Goal: Task Accomplishment & Management: Use online tool/utility

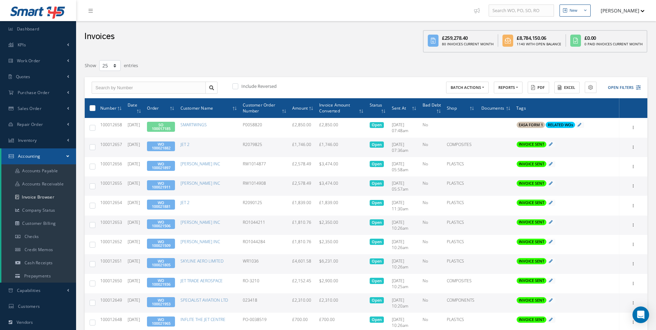
select select "25"
click at [55, 66] on link "Work Order" at bounding box center [38, 61] width 76 height 16
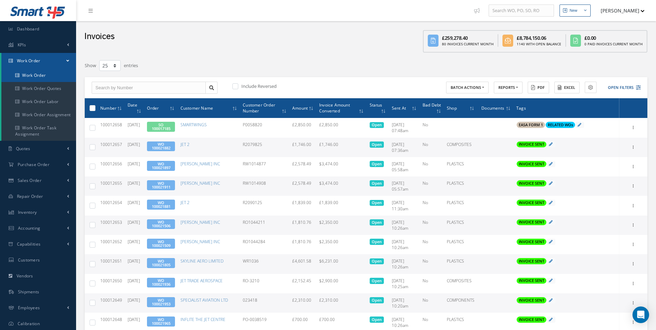
click at [42, 77] on link "Work Order" at bounding box center [38, 75] width 75 height 13
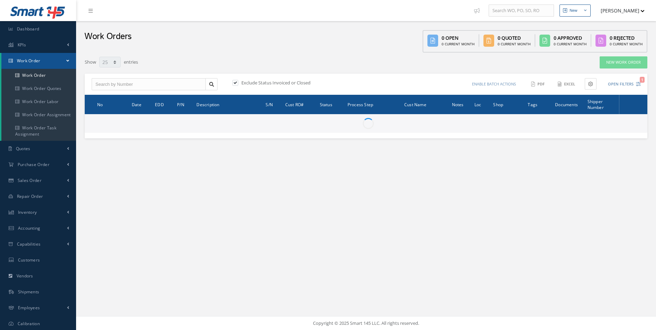
select select "25"
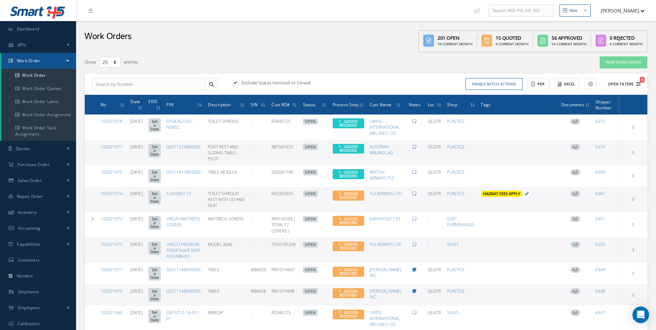
click at [618, 83] on button "Open Filters 1" at bounding box center [621, 83] width 39 height 11
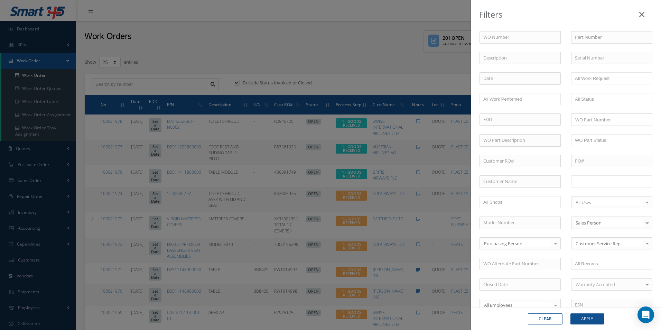
click at [594, 179] on input "text" at bounding box center [597, 181] width 44 height 9
click at [591, 317] on button "Apply" at bounding box center [588, 318] width 34 height 11
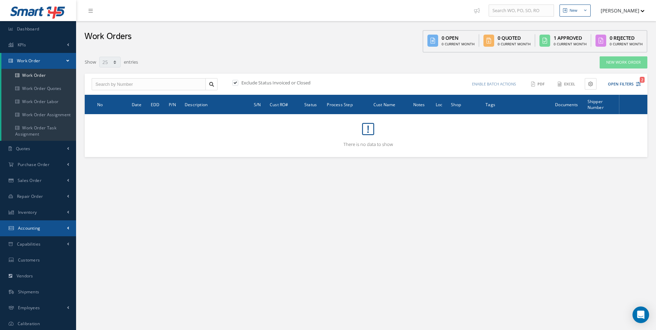
click at [45, 224] on link "Accounting" at bounding box center [38, 228] width 76 height 16
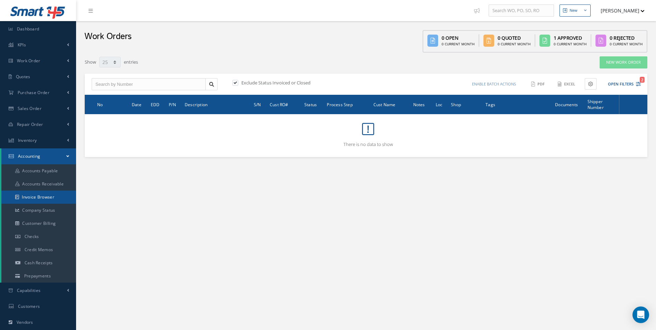
click at [39, 199] on link "Invoice Browser" at bounding box center [38, 197] width 75 height 13
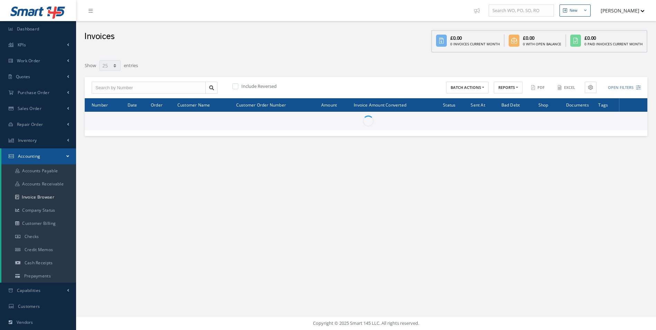
select select "25"
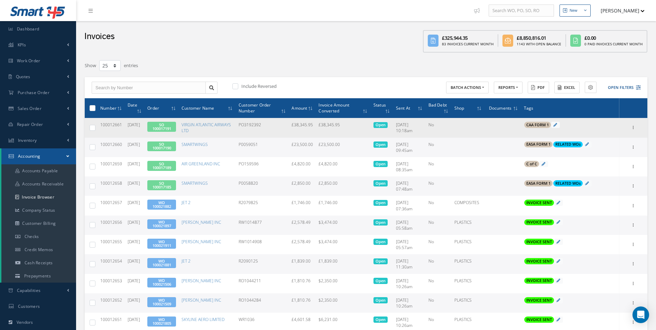
click at [171, 126] on link "SO 100017191" at bounding box center [161, 126] width 19 height 9
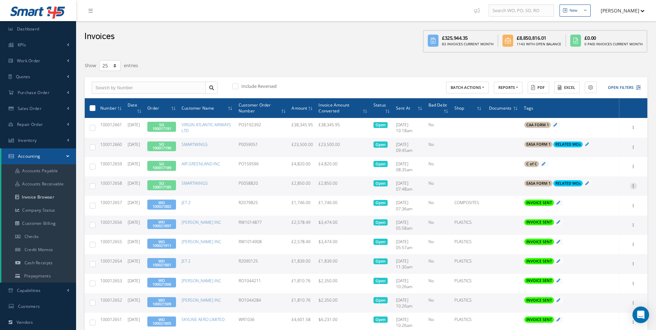
click at [635, 188] on icon at bounding box center [633, 186] width 7 height 6
click at [603, 219] on link "Send By Email" at bounding box center [601, 217] width 55 height 9
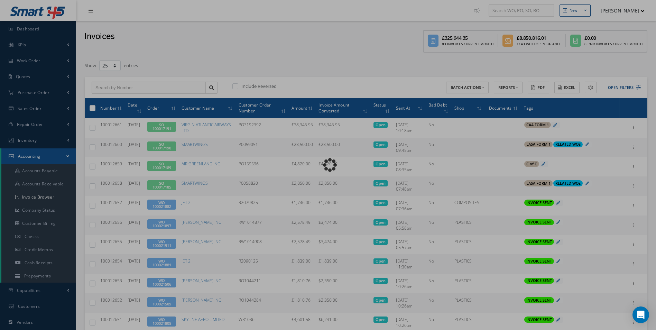
type input "INVOICE - Sales Order 100017185 for SMARTWINGS, PO: P0058820"
type textarea "Dear Accounts, Please find the attached invoice for your recent order P0058820,…"
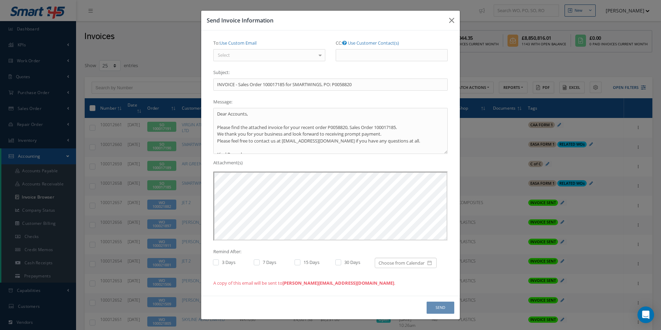
click at [305, 56] on div "Select" at bounding box center [269, 55] width 112 height 12
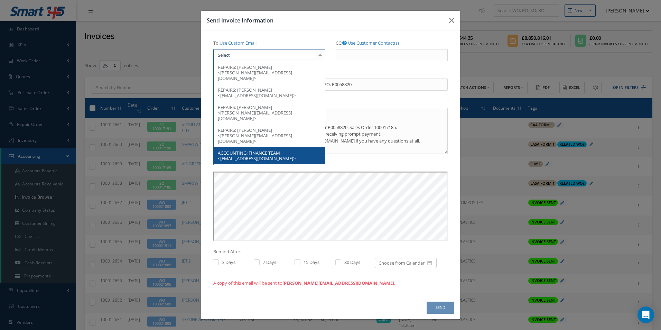
click at [246, 150] on span "ACCOUNTING:" at bounding box center [233, 153] width 30 height 6
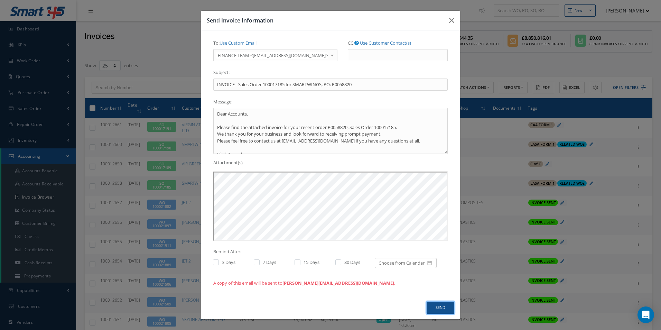
click at [445, 310] on button "Send" at bounding box center [441, 308] width 28 height 12
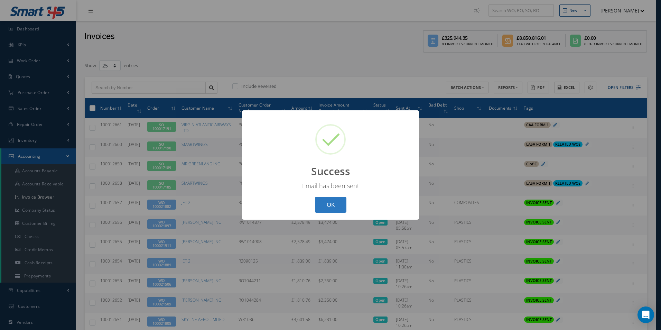
click at [328, 205] on button "OK" at bounding box center [330, 205] width 31 height 16
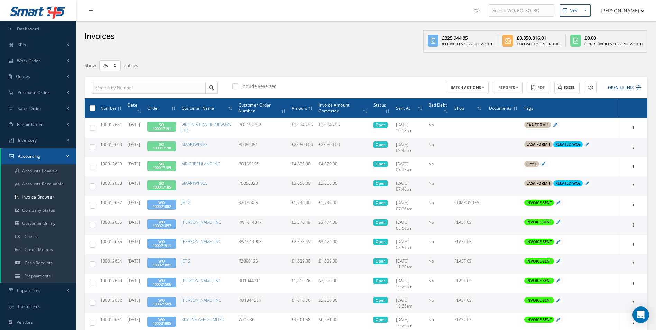
click at [606, 184] on div "No information available EASA FORM 1 No information available RELATED WOs" at bounding box center [570, 184] width 93 height 8
click at [589, 183] on icon at bounding box center [587, 183] width 4 height 4
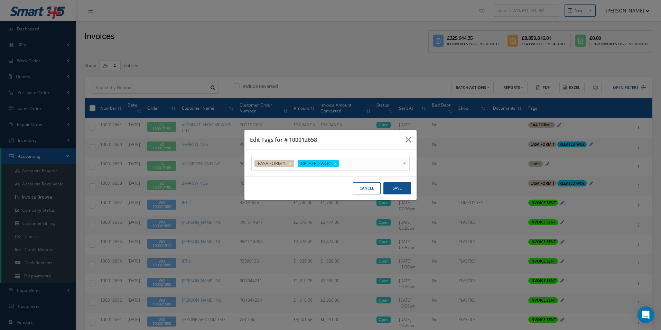
click at [363, 163] on div "EASA FORM 1 RELATED WOs" at bounding box center [330, 164] width 158 height 14
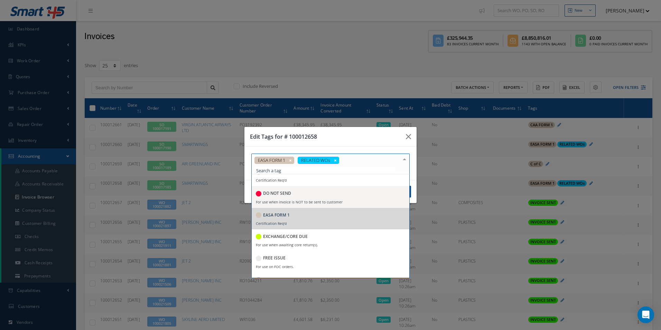
scroll to position [104, 0]
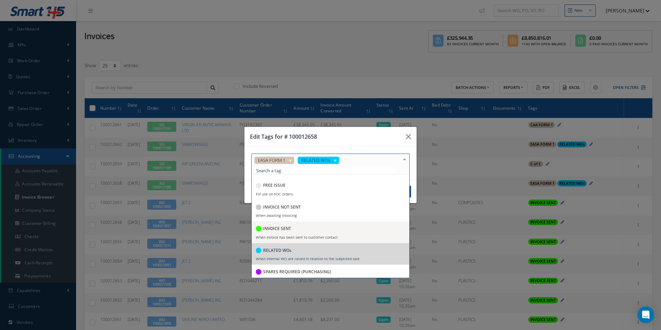
click at [292, 230] on div "INVOICE SENT" at bounding box center [330, 228] width 149 height 9
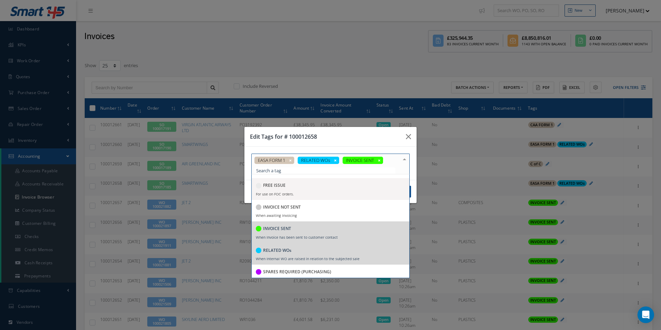
click at [380, 141] on div "Edit Tags for # 100012658" at bounding box center [330, 137] width 172 height 20
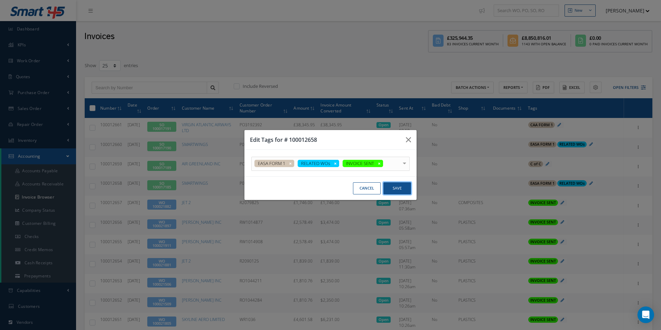
click at [393, 187] on button "Save" at bounding box center [397, 188] width 28 height 12
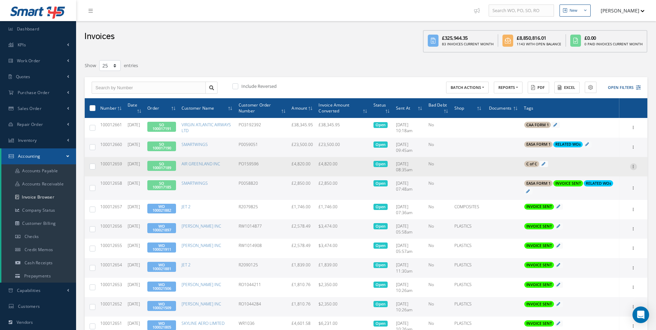
click at [634, 165] on icon at bounding box center [633, 166] width 7 height 6
click at [606, 196] on link "Send By Email" at bounding box center [601, 197] width 55 height 9
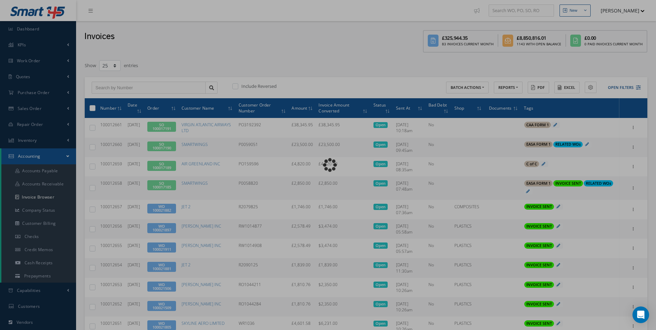
type input "INVOICE - Sales Order 100017189 for AIR GREENLAND INC, PO: PO159596"
type textarea "Dear Accounts, Please find the attached invoice for your recent order PO159596,…"
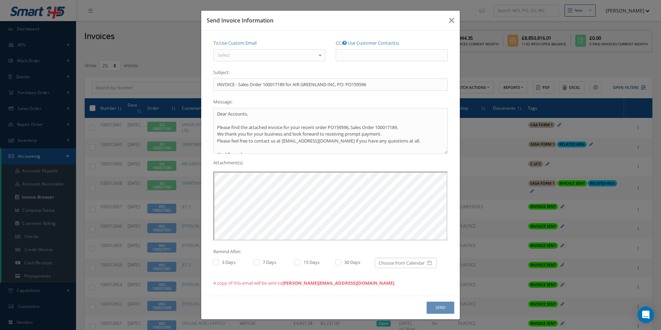
scroll to position [0, 0]
click at [289, 53] on div "Select" at bounding box center [269, 55] width 112 height 12
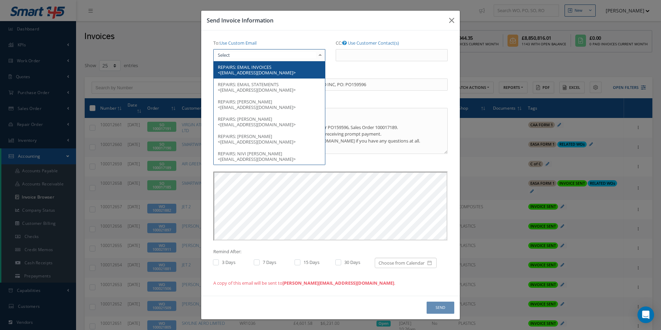
click at [283, 67] on span "REPAIRS: EMAIL INVOICES <invoice@airgreenland.com>" at bounding box center [269, 69] width 111 height 17
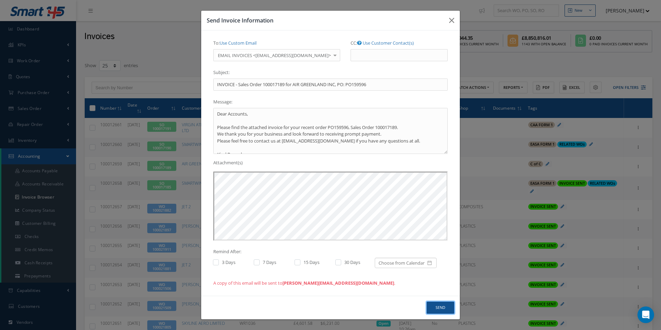
click at [443, 305] on button "Send" at bounding box center [441, 308] width 28 height 12
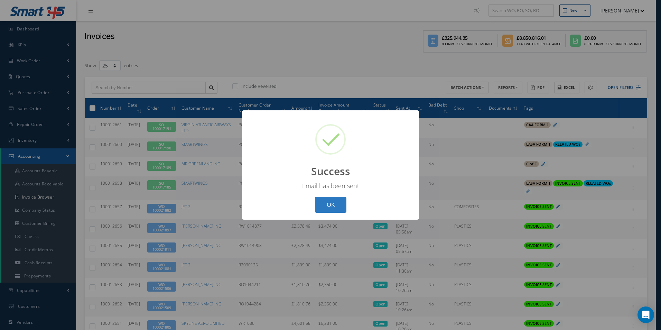
click at [335, 207] on button "OK" at bounding box center [330, 205] width 31 height 16
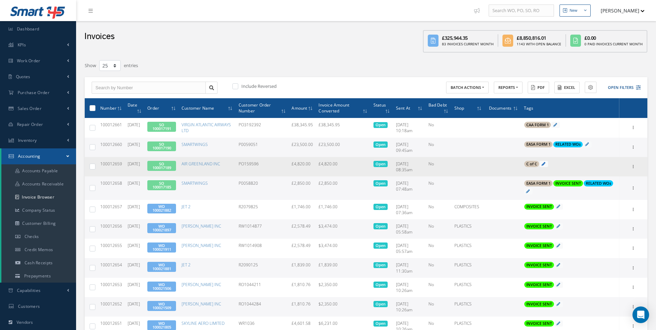
click at [545, 164] on icon at bounding box center [544, 164] width 4 height 4
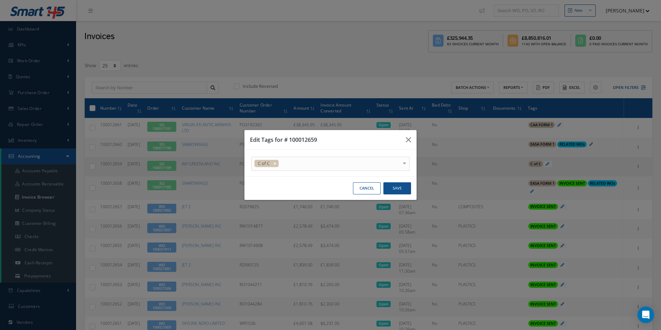
click at [341, 161] on div "C of C" at bounding box center [330, 164] width 158 height 14
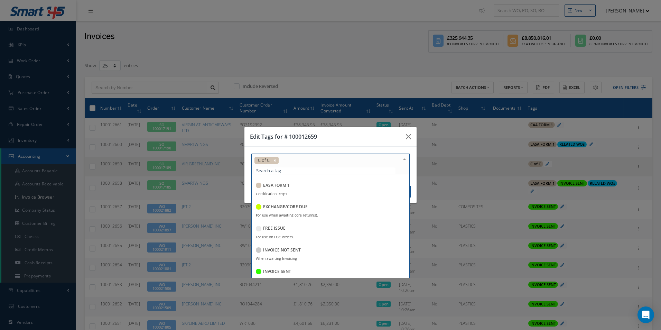
scroll to position [69, 0]
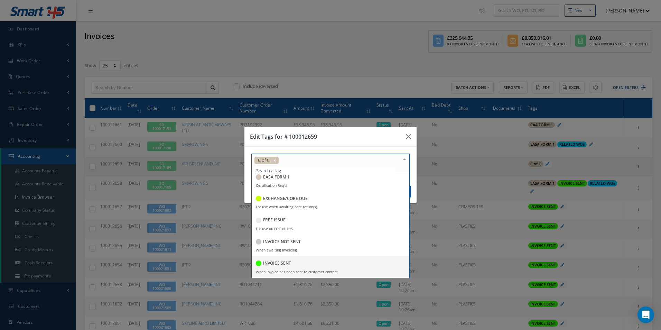
click at [282, 269] on span "INVOICE SENT When Invoice has been sent to customer contact" at bounding box center [331, 266] width 158 height 21
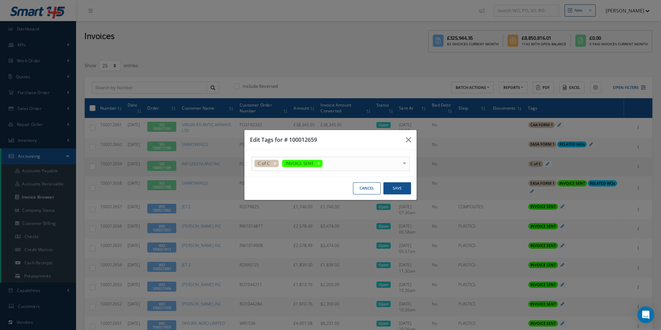
click at [341, 142] on div "Edit Tags for # 100012659" at bounding box center [330, 140] width 172 height 20
click at [392, 186] on button "Save" at bounding box center [397, 188] width 28 height 12
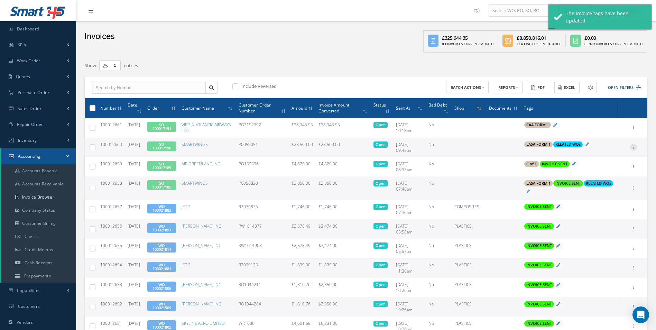
click at [637, 147] on icon at bounding box center [633, 147] width 7 height 6
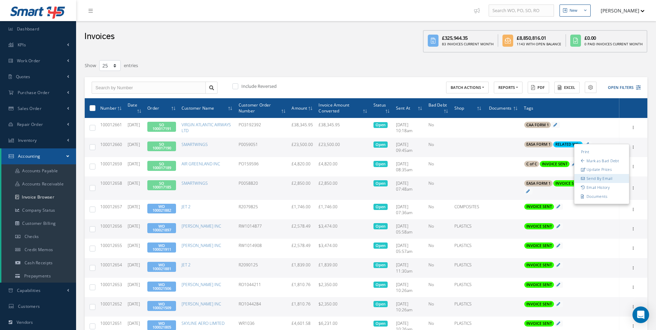
click at [602, 177] on link "Send By Email" at bounding box center [601, 178] width 55 height 9
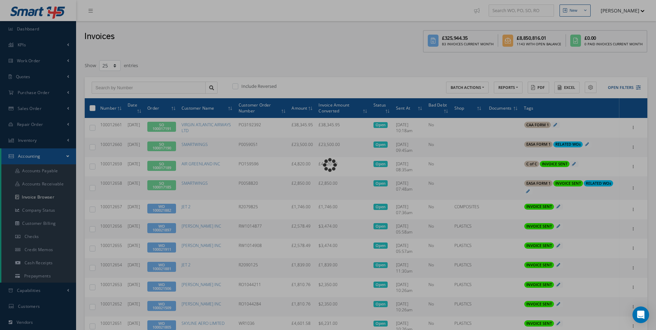
type input "INVOICE - Sales Order 100017190 for SMARTWINGS, PO: P0059051"
type textarea "Dear Accounts, Please find the attached invoice for your recent order P0059051,…"
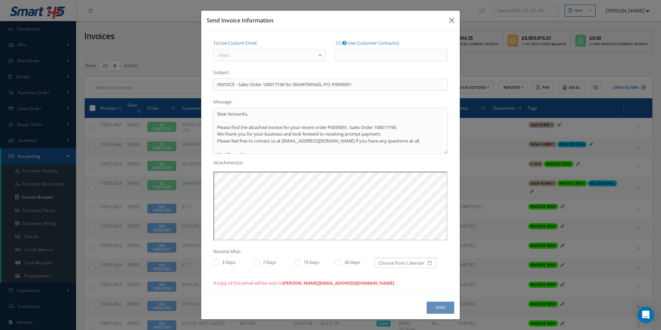
scroll to position [0, 0]
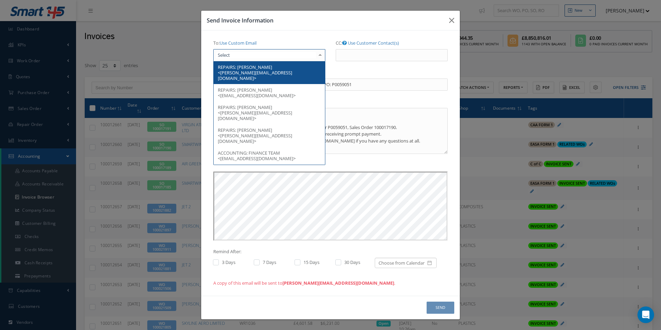
click at [297, 56] on div at bounding box center [269, 55] width 112 height 12
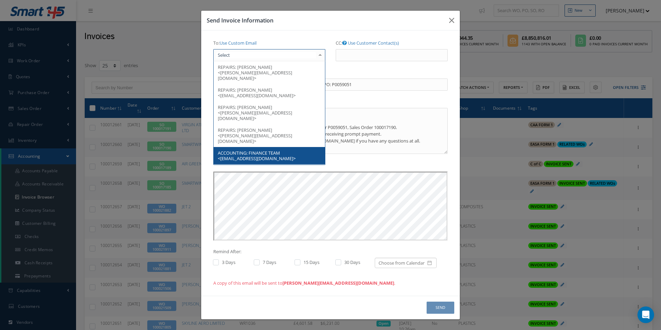
click at [264, 150] on span "FINANCE TEAM <finance@smartwings.com>" at bounding box center [257, 156] width 78 height 12
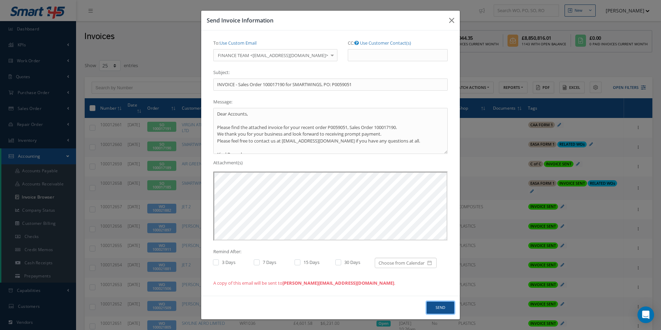
click at [440, 306] on button "Send" at bounding box center [441, 308] width 28 height 12
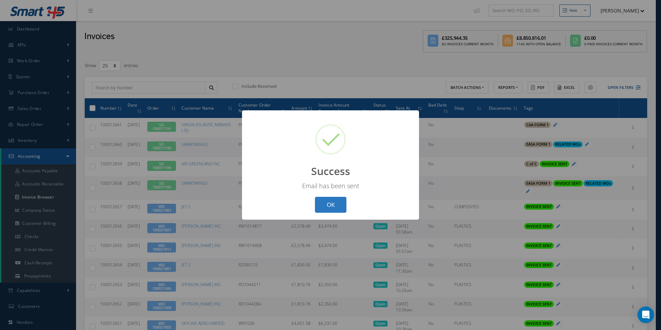
click at [336, 210] on button "OK" at bounding box center [330, 205] width 31 height 16
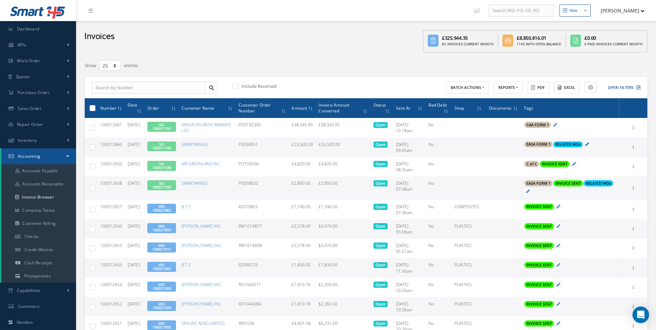
click at [588, 144] on icon at bounding box center [587, 144] width 4 height 4
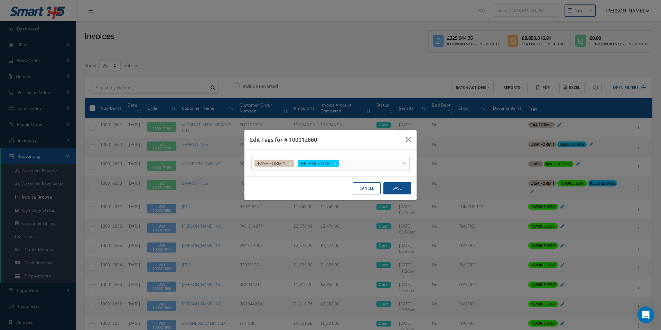
click at [369, 162] on div "EASA FORM 1 RELATED WOs" at bounding box center [330, 164] width 158 height 14
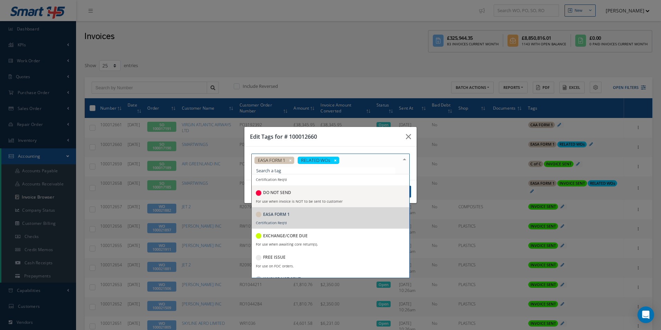
scroll to position [69, 0]
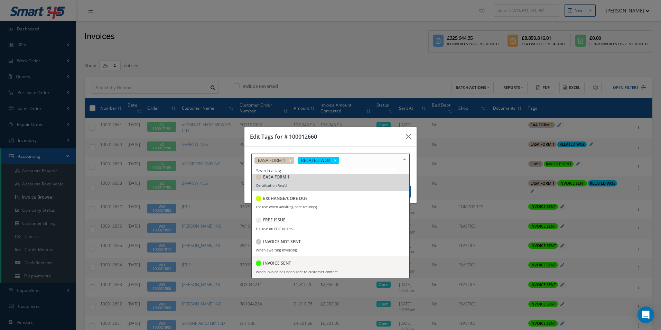
click at [288, 267] on div "INVOICE SENT" at bounding box center [273, 263] width 35 height 9
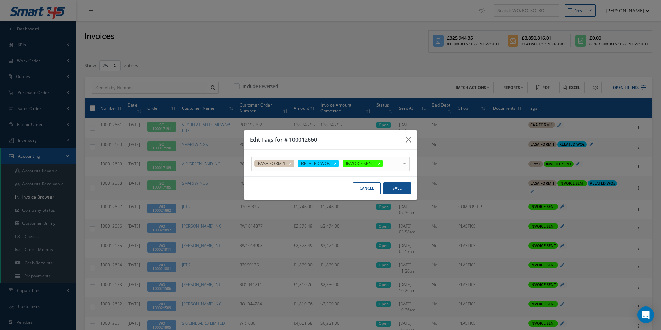
click at [363, 137] on h3 "Edit Tags for # 100012660" at bounding box center [325, 140] width 150 height 8
click at [396, 187] on button "Save" at bounding box center [397, 188] width 28 height 12
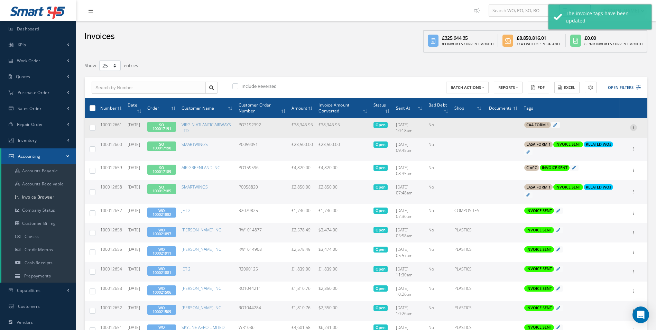
click at [633, 127] on icon at bounding box center [633, 127] width 7 height 6
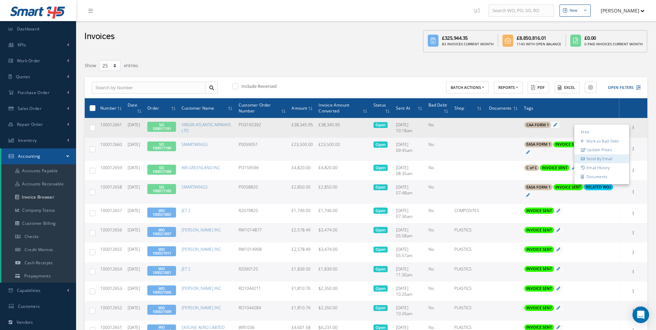
click at [602, 160] on link "Send By Email" at bounding box center [601, 159] width 55 height 9
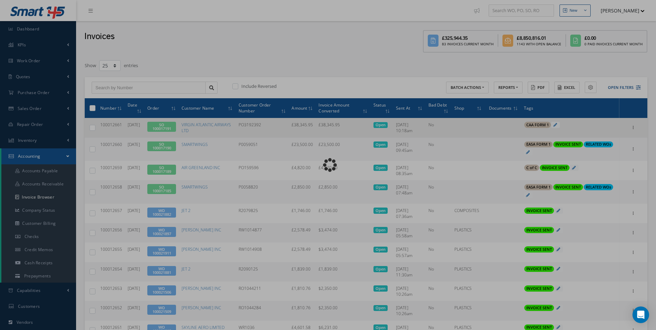
type input "INVOICE - Sales Order 100017191 for VIRGIN ATLANTIC AIRWAYS LTD, PO: PO3192392"
type textarea "Dear Accounts, Please find the attached invoice for your recent order PO3192392…"
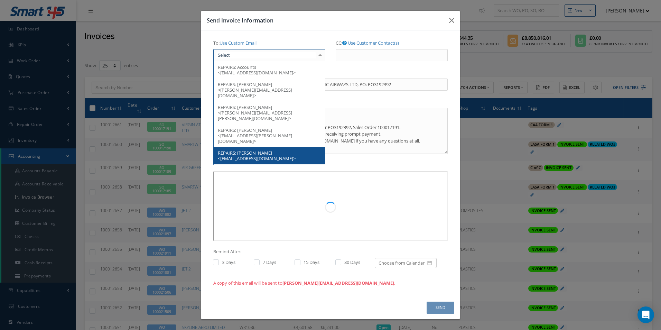
click at [299, 58] on div at bounding box center [269, 55] width 112 height 12
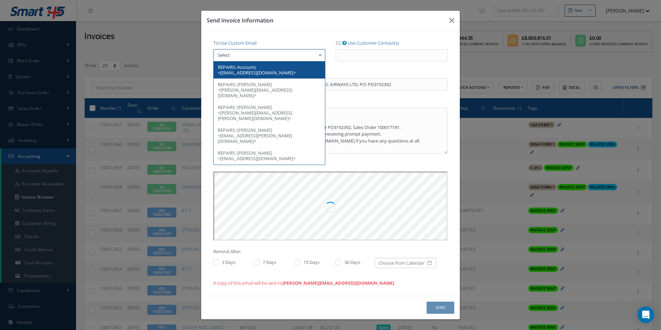
scroll to position [0, 0]
click at [281, 70] on span "REPAIRS: Accounts <EINVoicing@fly.virgin.com>" at bounding box center [269, 69] width 111 height 17
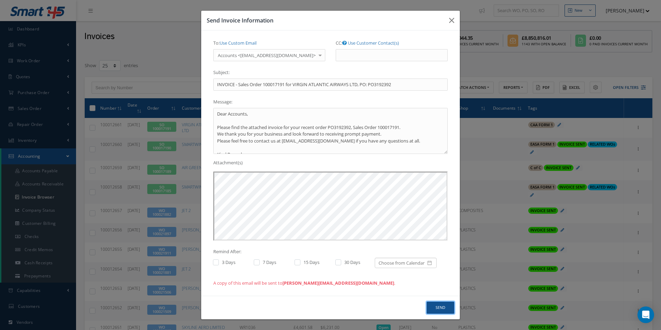
click at [435, 305] on button "Send" at bounding box center [441, 308] width 28 height 12
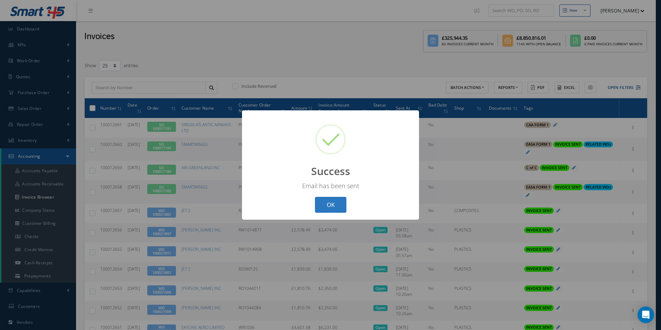
click at [320, 208] on button "OK" at bounding box center [330, 205] width 31 height 16
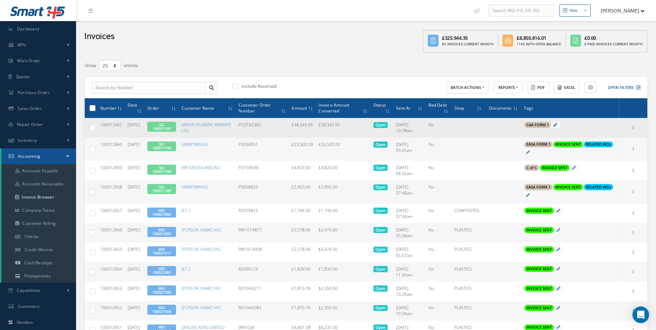
click at [557, 126] on icon at bounding box center [555, 125] width 4 height 4
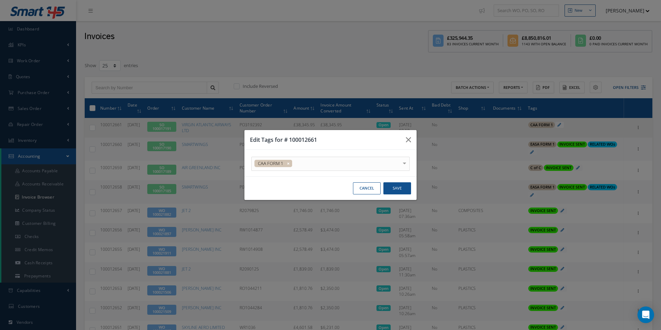
click at [377, 166] on div "CAA FORM 1" at bounding box center [330, 164] width 158 height 14
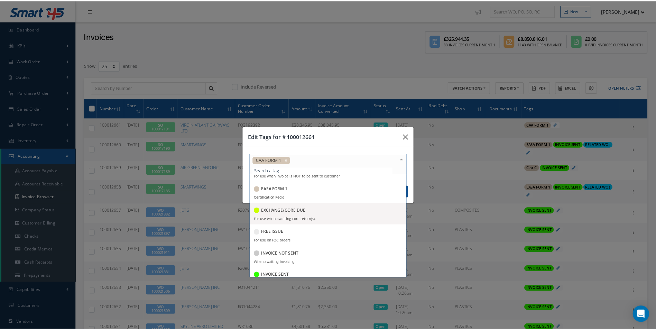
scroll to position [69, 0]
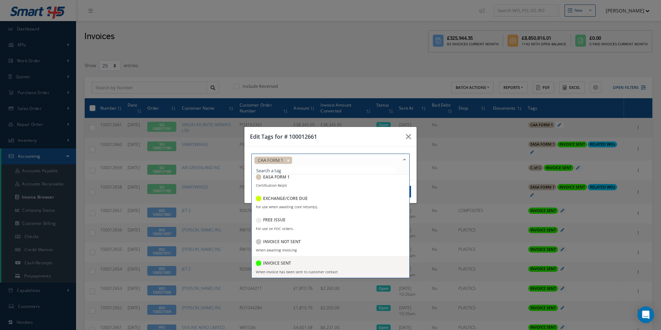
click at [283, 261] on h5 "INVOICE SENT" at bounding box center [277, 263] width 28 height 5
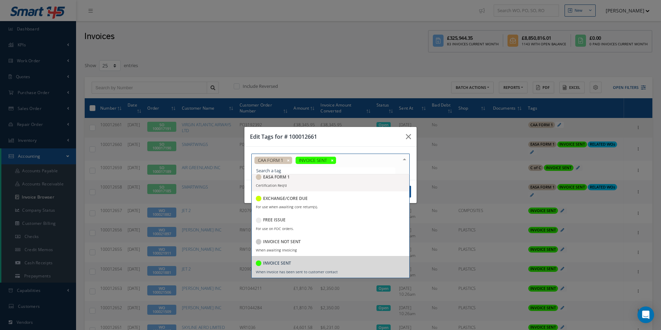
click at [369, 140] on h3 "Edit Tags for # 100012661" at bounding box center [325, 136] width 150 height 8
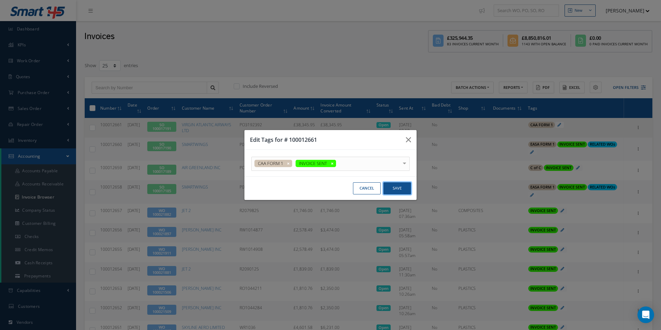
click at [400, 187] on button "Save" at bounding box center [397, 188] width 28 height 12
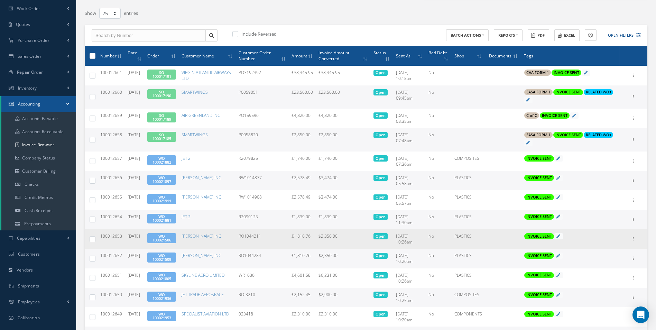
scroll to position [0, 0]
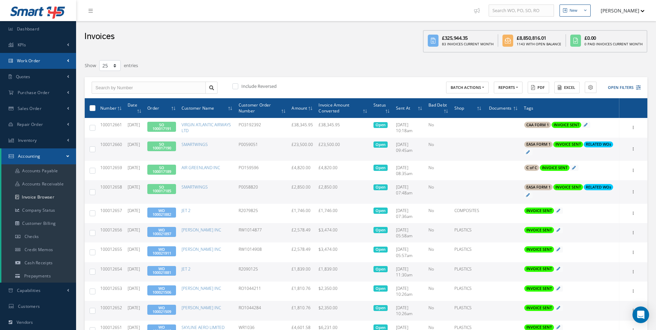
click at [48, 62] on link "Work Order" at bounding box center [38, 61] width 76 height 16
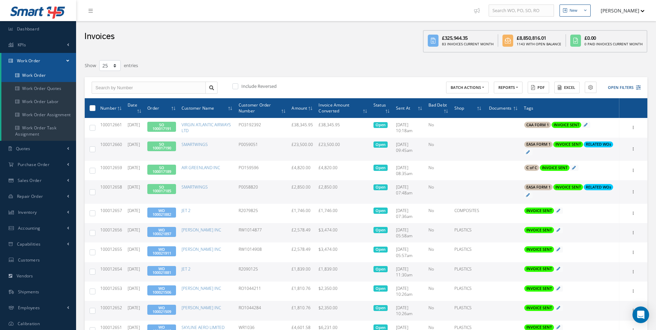
click at [41, 72] on link "Work Order" at bounding box center [38, 75] width 75 height 13
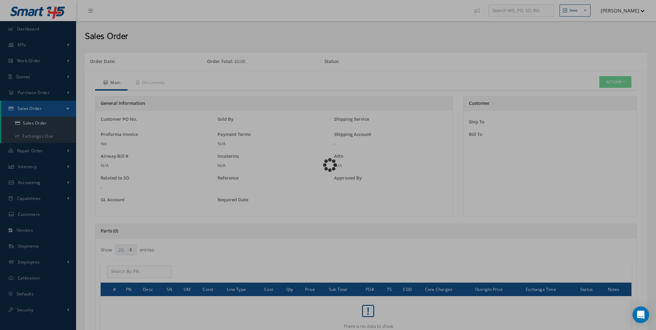
select select "25"
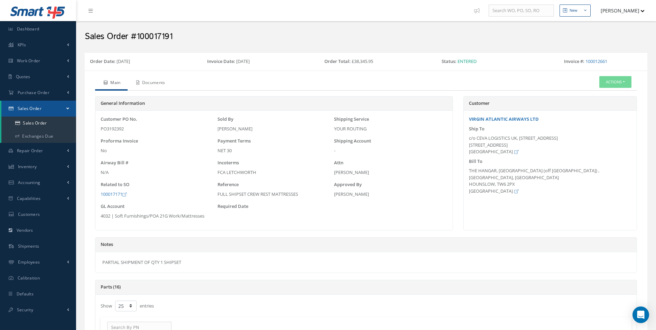
click at [161, 78] on link "Documents" at bounding box center [150, 83] width 45 height 15
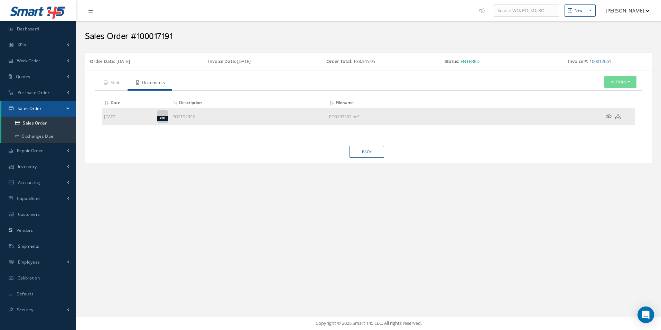
click at [621, 116] on td at bounding box center [614, 116] width 41 height 17
click at [620, 116] on icon at bounding box center [618, 116] width 5 height 5
click at [374, 150] on link "Back" at bounding box center [367, 152] width 35 height 12
click at [366, 150] on link "Back" at bounding box center [367, 152] width 35 height 12
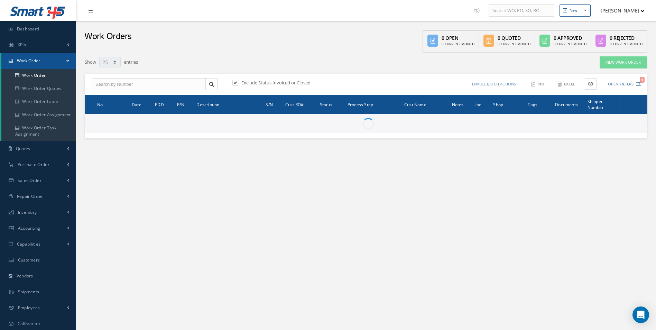
select select "25"
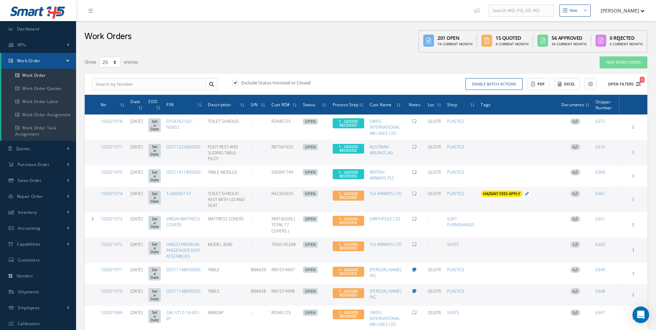
click at [620, 83] on button "Open Filters 1" at bounding box center [621, 83] width 39 height 11
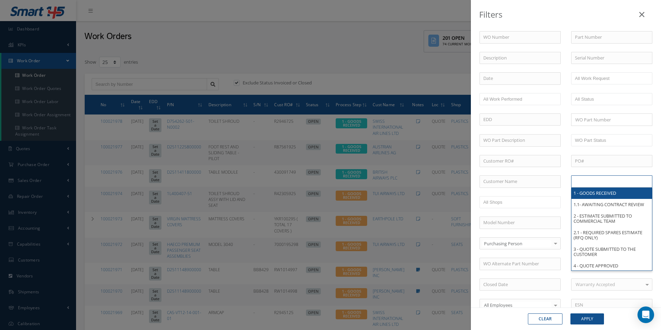
click at [609, 181] on input "text" at bounding box center [597, 181] width 44 height 9
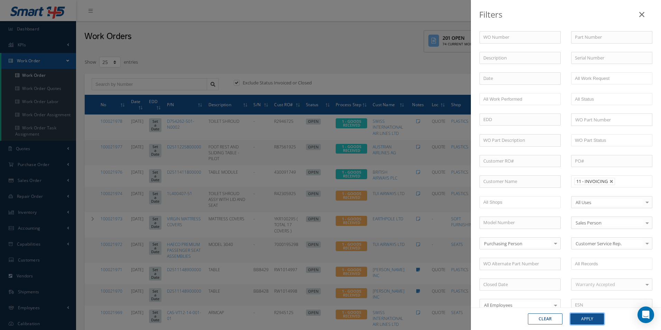
click at [595, 318] on button "Apply" at bounding box center [588, 318] width 34 height 11
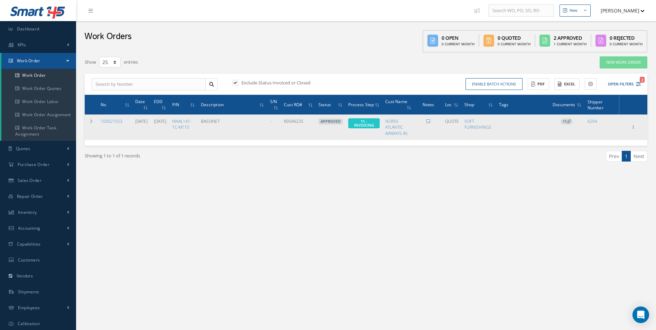
click at [565, 119] on span "11" at bounding box center [567, 122] width 12 height 6
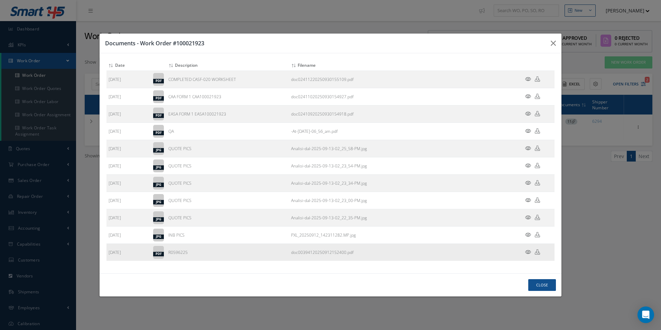
click at [537, 254] on icon at bounding box center [537, 251] width 5 height 5
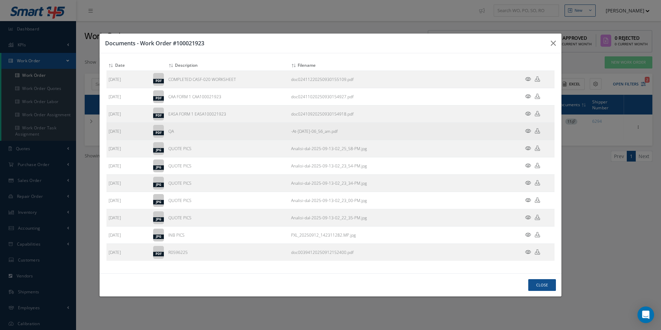
click at [446, 131] on td "-At-September-18th-2025-06_56_am.pdf" at bounding box center [401, 130] width 224 height 17
click at [538, 131] on icon at bounding box center [537, 130] width 5 height 5
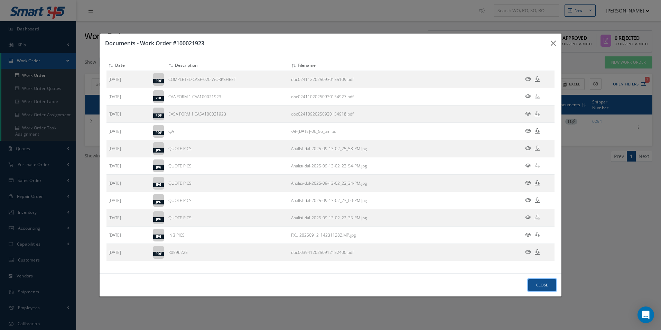
drag, startPoint x: 538, startPoint y: 288, endPoint x: 543, endPoint y: 286, distance: 4.6
click at [538, 288] on button "Close" at bounding box center [542, 285] width 28 height 12
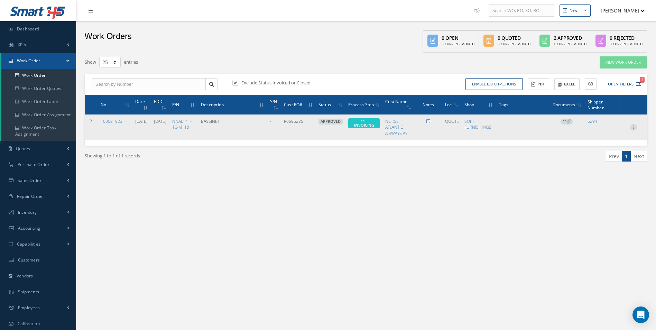
click at [635, 129] on icon at bounding box center [633, 127] width 7 height 6
click at [605, 153] on link "Invoicing" at bounding box center [601, 149] width 55 height 9
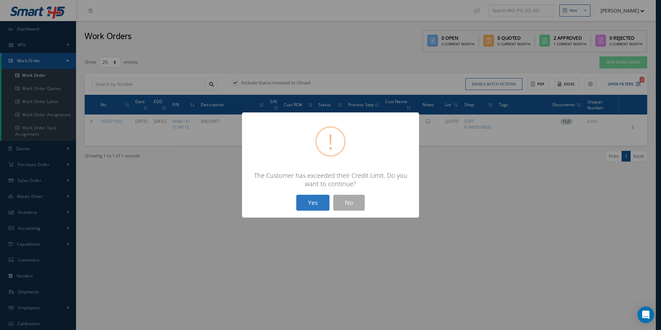
click at [314, 204] on button "Yes" at bounding box center [312, 203] width 33 height 16
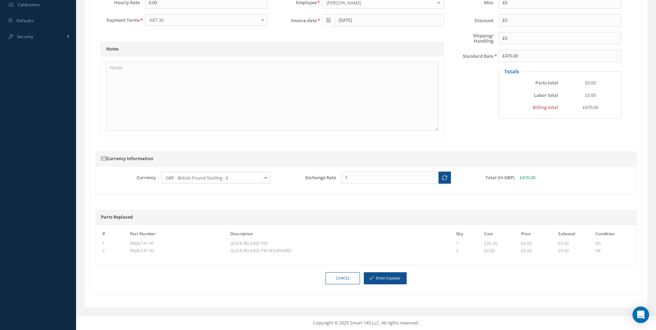
scroll to position [325, 0]
click at [385, 276] on button "Enter/Update" at bounding box center [385, 278] width 43 height 12
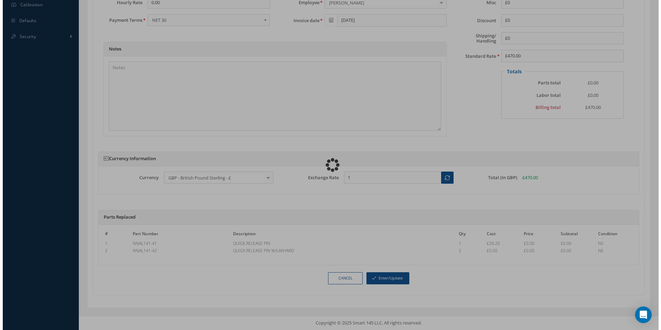
scroll to position [319, 0]
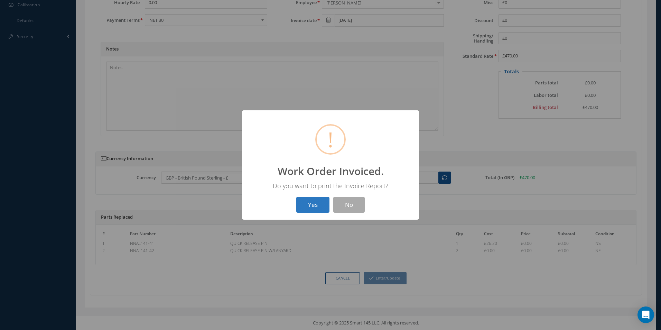
click at [308, 204] on button "Yes" at bounding box center [312, 205] width 33 height 16
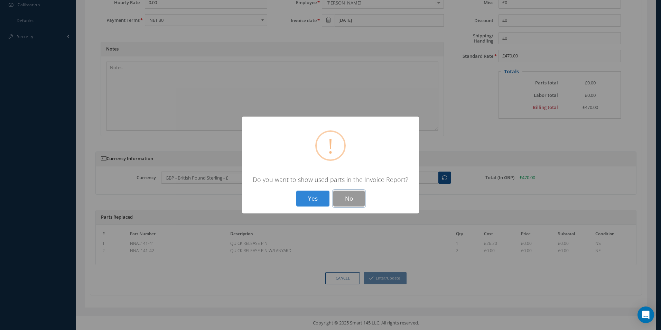
click at [352, 197] on button "No" at bounding box center [348, 199] width 31 height 16
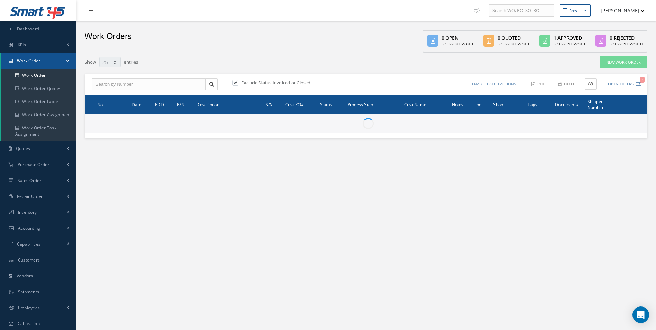
select select "25"
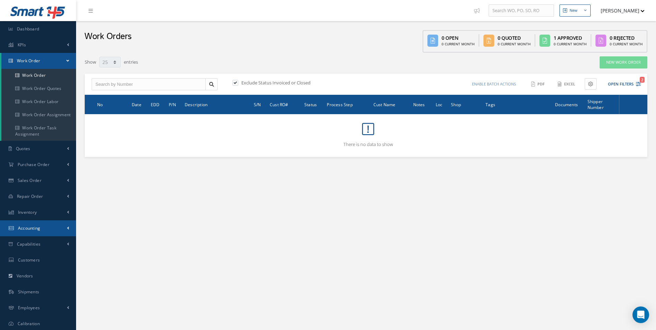
click at [38, 223] on link "Accounting" at bounding box center [38, 228] width 76 height 16
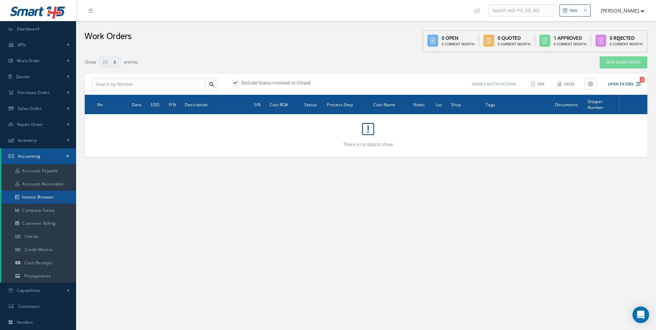
click at [41, 196] on link "Invoice Browser" at bounding box center [38, 197] width 75 height 13
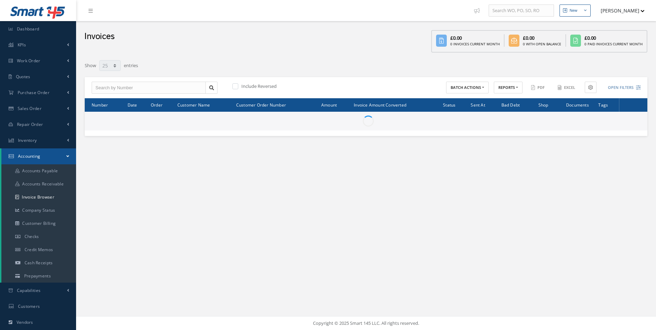
select select "25"
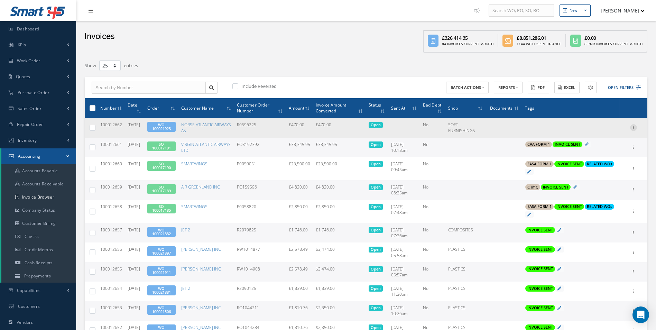
click at [633, 126] on icon at bounding box center [633, 127] width 7 height 6
click at [605, 157] on link "Send By Email" at bounding box center [601, 159] width 55 height 9
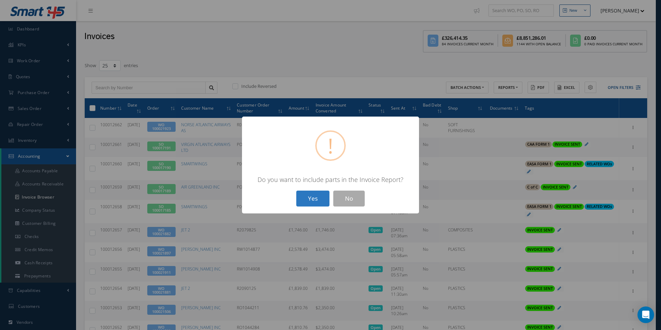
click at [317, 195] on button "Yes" at bounding box center [312, 199] width 33 height 16
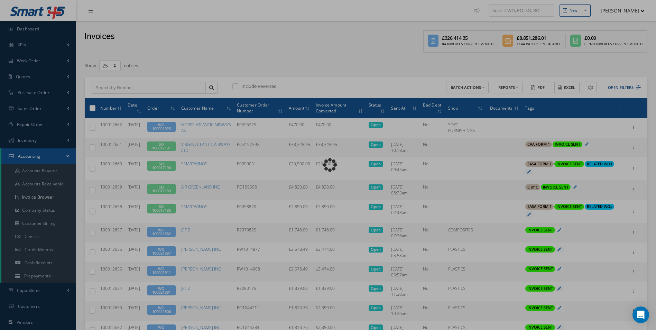
type input "INVOICE - Work Order 100021923 for NORSE ATLANTIC AIRWAYS AS, PO: R0596225"
type textarea "Dear Accounts, Please find the attached invoice for your recent order R0596225,…"
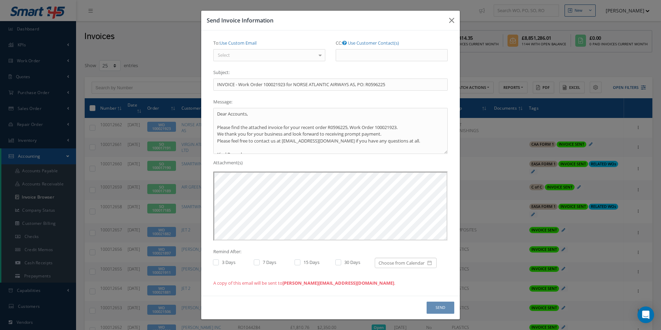
click at [253, 52] on div "Select" at bounding box center [269, 55] width 112 height 12
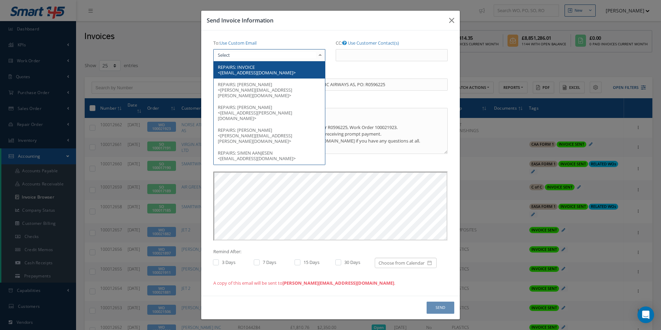
click at [260, 72] on span "INVOICE <invoice@flynorse.com>" at bounding box center [257, 70] width 78 height 12
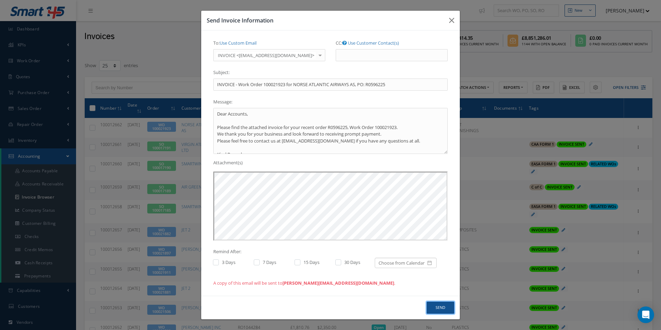
click at [443, 310] on button "Send" at bounding box center [441, 308] width 28 height 12
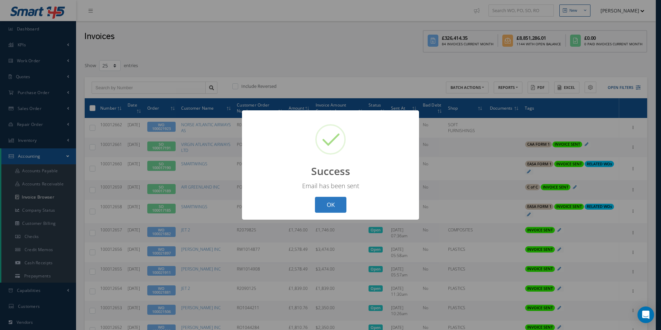
click at [337, 210] on button "OK" at bounding box center [330, 205] width 31 height 16
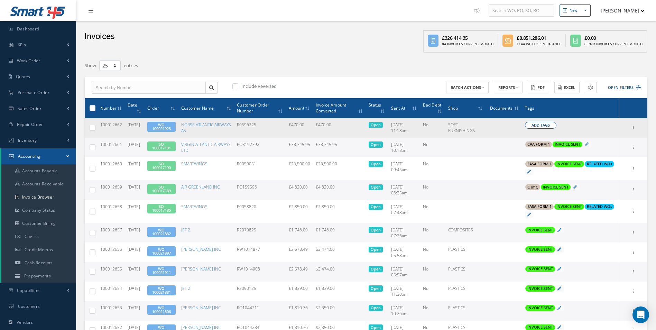
click at [545, 126] on span "Add Tags" at bounding box center [540, 125] width 18 height 6
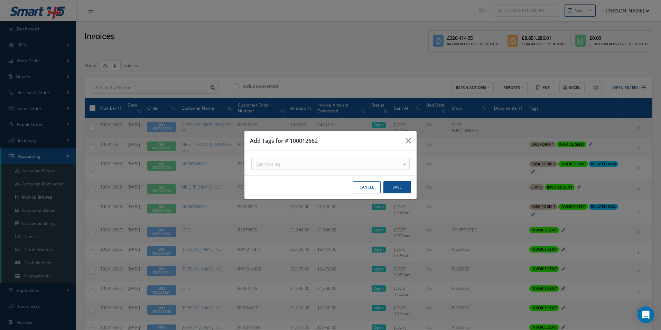
click at [367, 163] on div "Search a tag" at bounding box center [330, 164] width 158 height 12
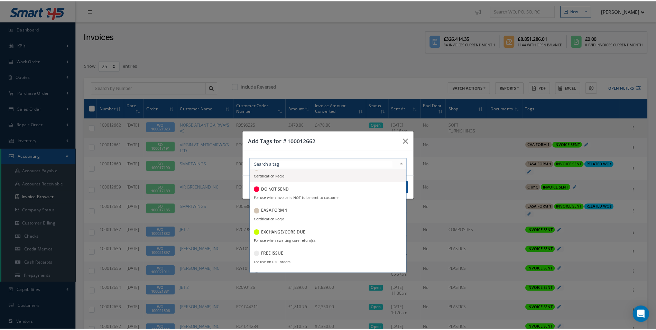
scroll to position [69, 0]
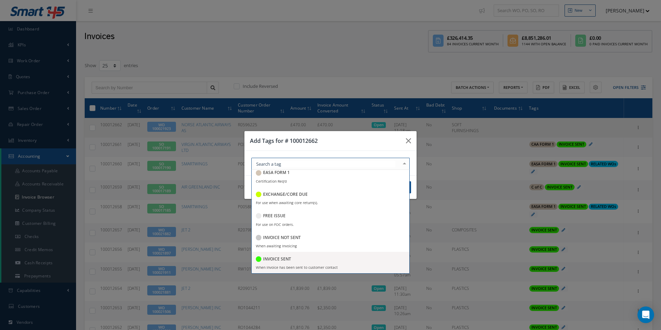
drag, startPoint x: 279, startPoint y: 256, endPoint x: 286, endPoint y: 242, distance: 15.5
click at [279, 257] on h5 "INVOICE SENT" at bounding box center [277, 259] width 28 height 5
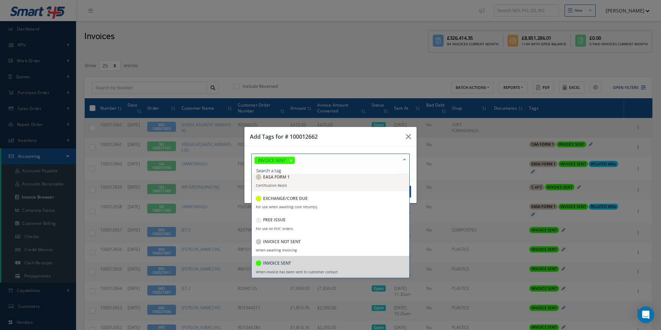
click at [337, 139] on h3 "Add Tags for # 100012662" at bounding box center [325, 136] width 150 height 8
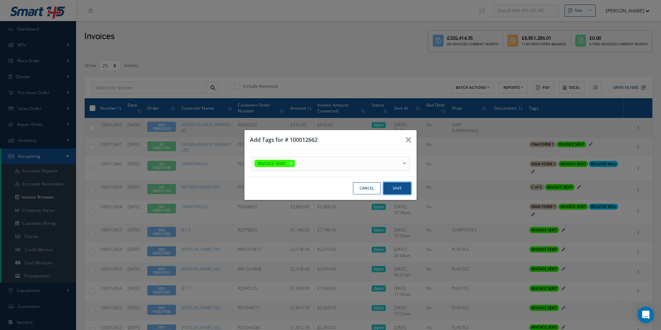
click at [399, 187] on button "Save" at bounding box center [397, 188] width 28 height 12
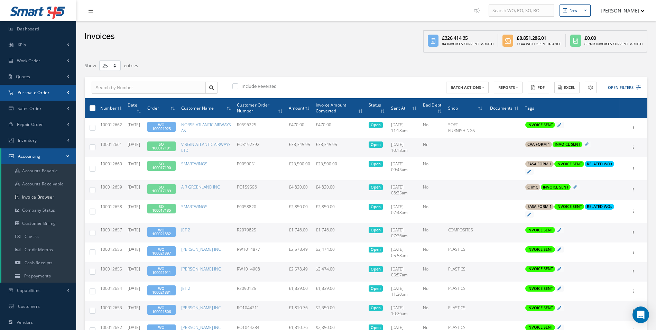
click at [50, 92] on link "Purchase Order" at bounding box center [38, 93] width 76 height 16
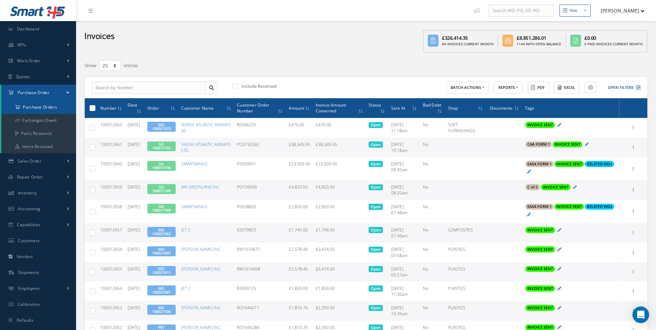
click at [38, 107] on a=1&status_id=2&status_id=3&status_id=5&collapsedFilters"] "Purchase Orders" at bounding box center [38, 107] width 75 height 13
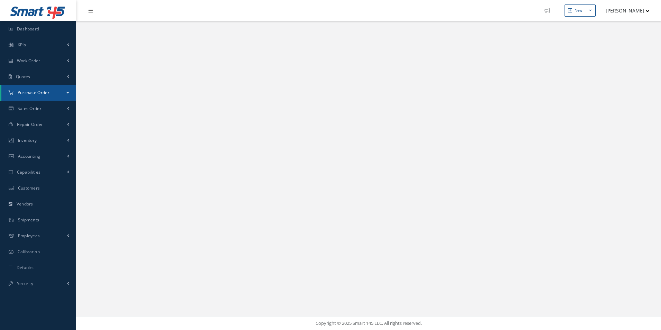
select select "25"
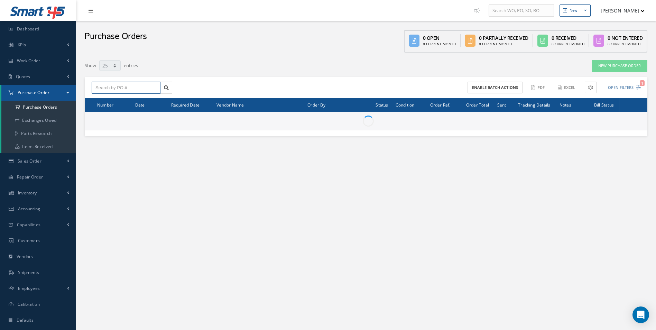
click at [112, 93] on input "text" at bounding box center [126, 88] width 69 height 12
paste input "100011982"
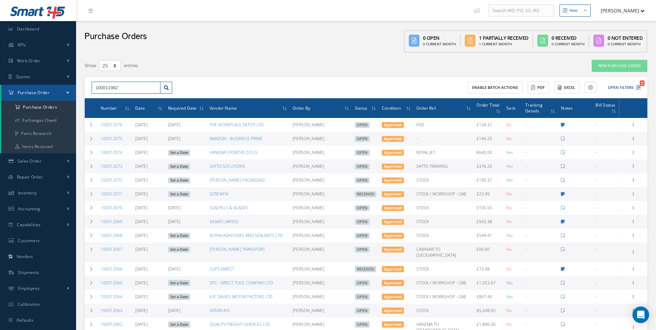
click at [151, 88] on input "100011982" at bounding box center [126, 88] width 69 height 12
click at [131, 87] on input "100011982" at bounding box center [126, 88] width 69 height 12
click at [164, 90] on icon at bounding box center [166, 87] width 5 height 5
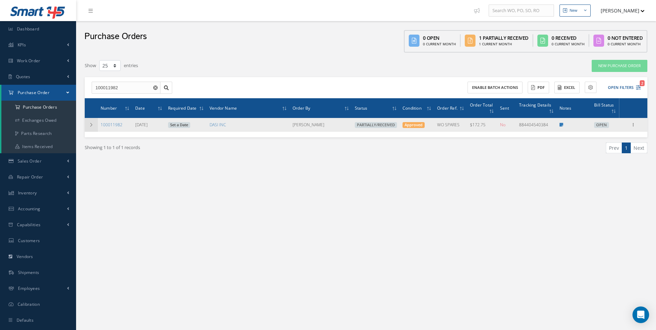
click at [92, 127] on icon at bounding box center [91, 125] width 5 height 4
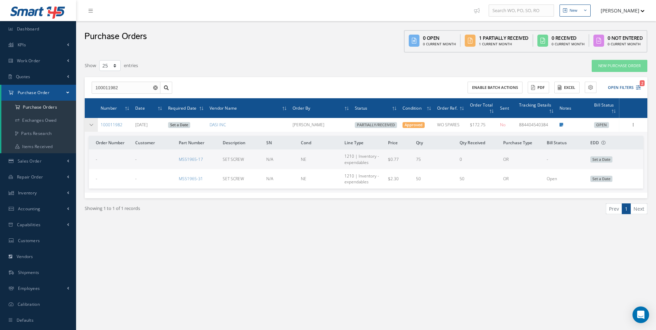
click at [92, 127] on icon at bounding box center [91, 125] width 5 height 4
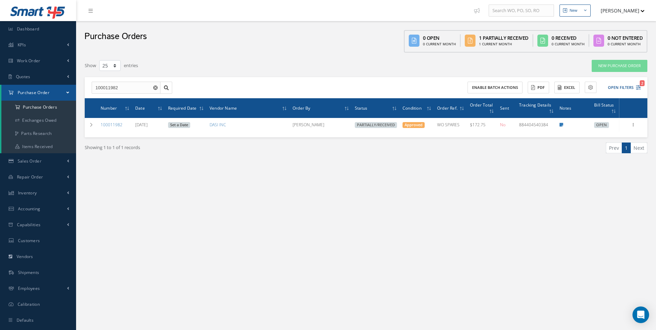
click at [369, 250] on div "New New Work Order New Purchase Order New Customer Quote New Sales Order New Re…" at bounding box center [366, 172] width 580 height 344
drag, startPoint x: 128, startPoint y: 88, endPoint x: 19, endPoint y: 87, distance: 108.9
click at [22, 88] on div "Smart 145 Dashboard KPIs Work Order Accounting Work Order Work Order Work Order…" at bounding box center [328, 172] width 656 height 344
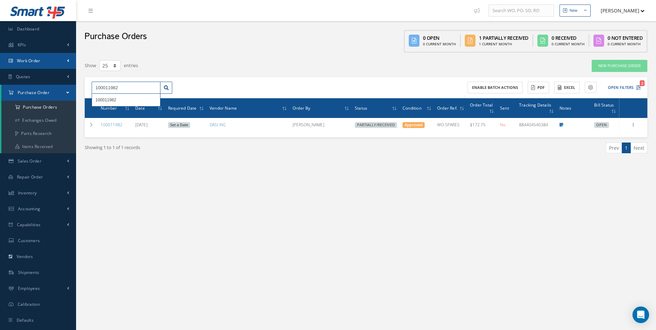
paste input "205"
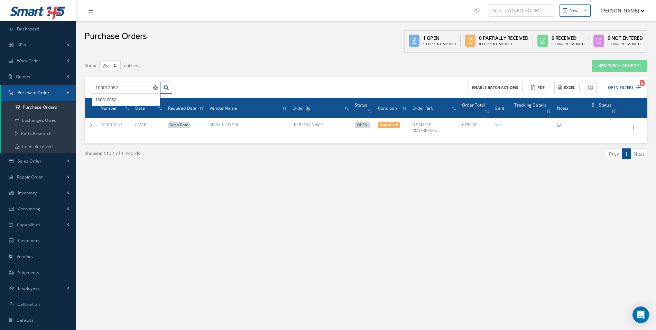
click at [475, 270] on div "New New Work Order New Purchase Order New Customer Quote New Sales Order New Re…" at bounding box center [366, 172] width 580 height 344
drag, startPoint x: 132, startPoint y: 80, endPoint x: 117, endPoint y: 83, distance: 16.1
click at [117, 83] on div "100012052 100012052 Enable batch actions ACTIONS Receive Payments Select Custom…" at bounding box center [366, 87] width 563 height 21
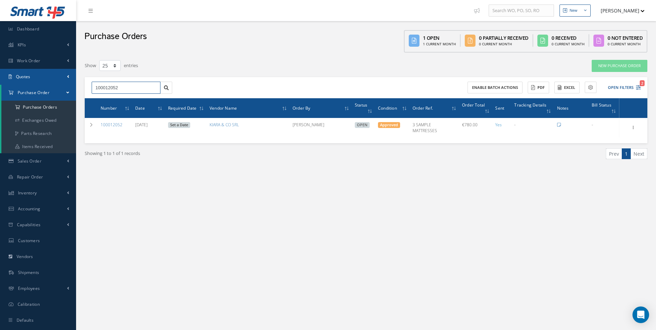
drag, startPoint x: 122, startPoint y: 84, endPoint x: 0, endPoint y: 76, distance: 122.7
click at [3, 86] on div "Smart 145 Dashboard KPIs Work Order Accounting Work Order Work Order Work Order…" at bounding box center [328, 172] width 656 height 344
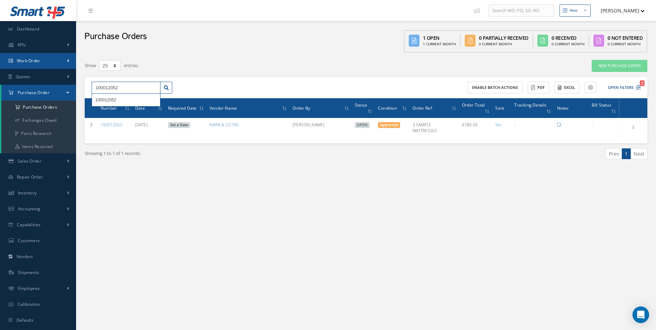
paste input "1981"
type input "100011981"
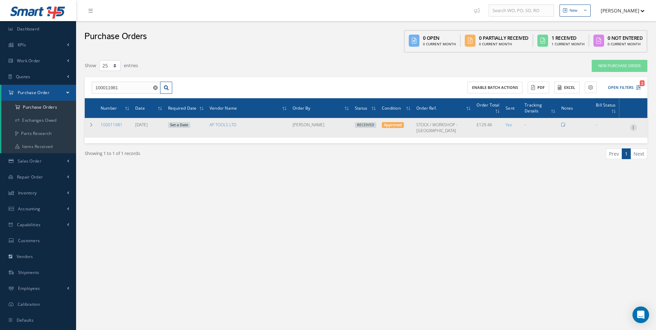
click at [633, 124] on icon at bounding box center [633, 127] width 7 height 6
click at [607, 157] on link "Create Bill" at bounding box center [601, 159] width 55 height 9
type input "20.16"
type input "8.50"
type input "0.00"
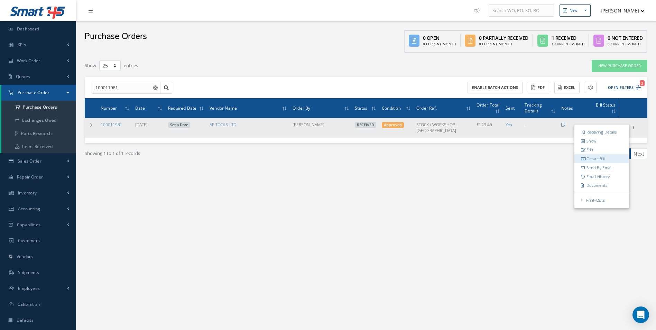
type input "0.00"
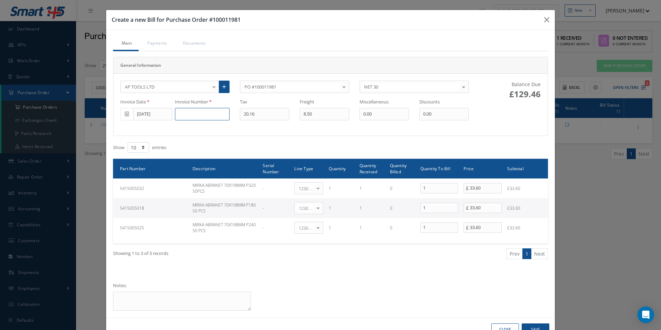
click at [197, 117] on input at bounding box center [202, 114] width 55 height 12
paste input "32291"
type input "32291"
type input "21.86"
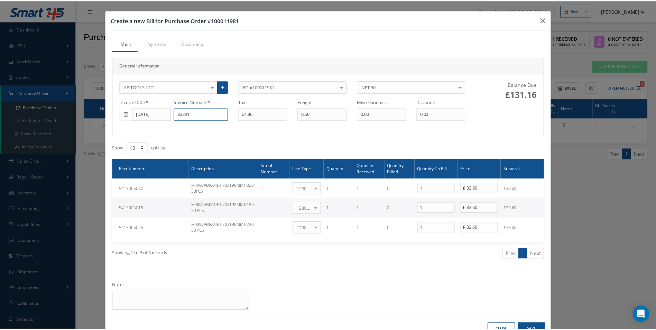
scroll to position [21, 0]
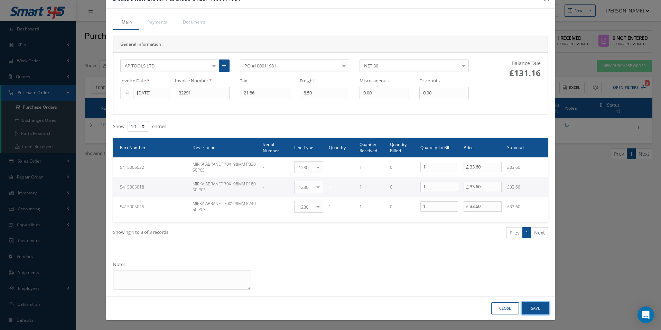
click at [541, 307] on button "Save" at bounding box center [536, 308] width 28 height 12
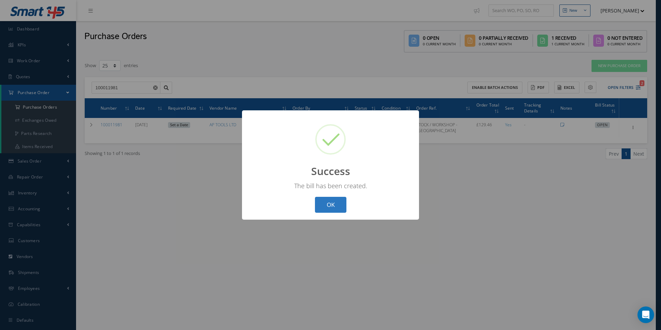
click at [332, 206] on button "OK" at bounding box center [330, 205] width 31 height 16
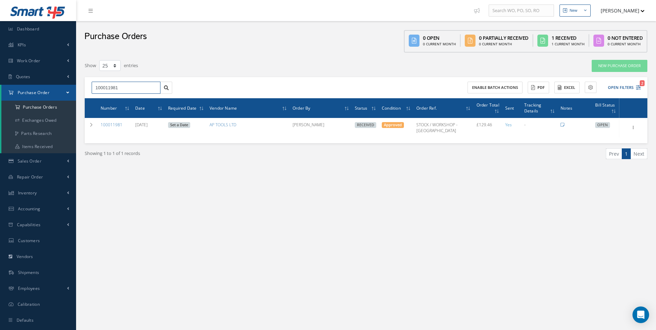
drag, startPoint x: 133, startPoint y: 86, endPoint x: 45, endPoint y: 86, distance: 87.5
click at [55, 87] on div "Smart 145 Dashboard KPIs Work Order Accounting Work Order Work Order Work Order…" at bounding box center [328, 172] width 656 height 344
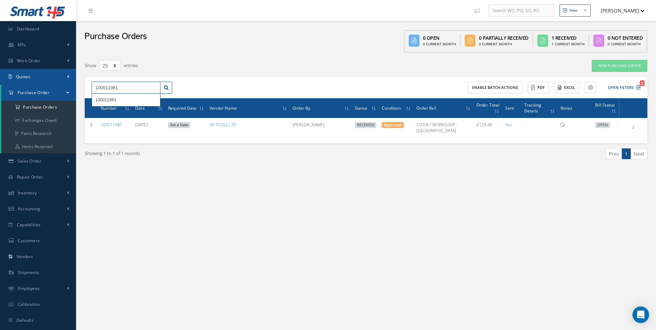
paste input "55"
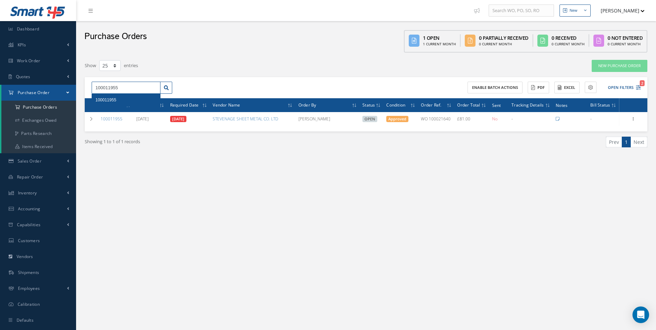
drag, startPoint x: 122, startPoint y: 86, endPoint x: 49, endPoint y: 76, distance: 73.3
click at [57, 88] on div "Smart 145 Dashboard KPIs Work Order Accounting Work Order Work Order Work Order…" at bounding box center [328, 172] width 656 height 344
paste input "69"
drag, startPoint x: 127, startPoint y: 87, endPoint x: 15, endPoint y: 81, distance: 112.2
click at [22, 83] on div "Smart 145 Dashboard KPIs Work Order Accounting Work Order Work Order Work Order…" at bounding box center [328, 172] width 656 height 344
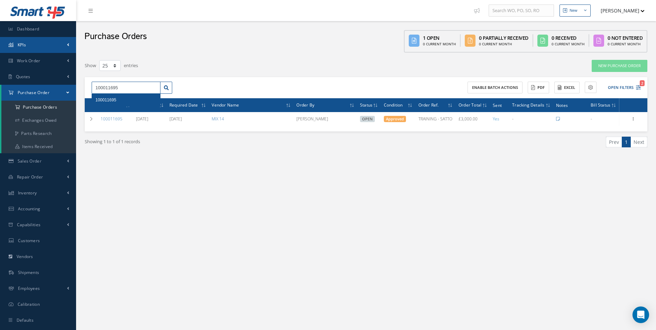
paste input "948"
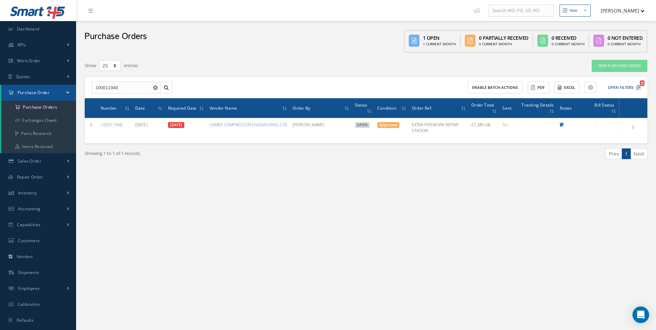
drag, startPoint x: 503, startPoint y: 217, endPoint x: 499, endPoint y: 215, distance: 4.6
click at [502, 216] on div "New New Work Order New Purchase Order New Customer Quote New Sales Order New Re…" at bounding box center [366, 172] width 580 height 344
drag, startPoint x: 126, startPoint y: 89, endPoint x: 0, endPoint y: 86, distance: 125.9
click at [0, 87] on html "Smart 145 Dashboard KPIs Work Order Accounting Work Order Work Order Work Order…" at bounding box center [328, 165] width 656 height 330
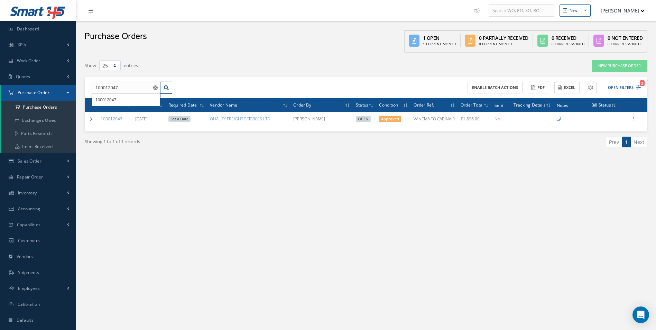
drag, startPoint x: 545, startPoint y: 213, endPoint x: 540, endPoint y: 213, distance: 4.1
click at [544, 213] on div "New New Work Order New Purchase Order New Customer Quote New Sales Order New Re…" at bounding box center [366, 172] width 580 height 344
drag, startPoint x: 124, startPoint y: 90, endPoint x: 29, endPoint y: 88, distance: 94.4
click at [43, 92] on div "Smart 145 Dashboard KPIs Work Order Accounting Work Order Work Order Work Order…" at bounding box center [328, 172] width 656 height 344
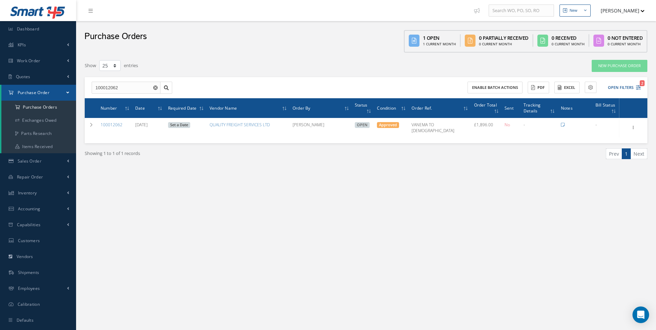
drag, startPoint x: 535, startPoint y: 190, endPoint x: 459, endPoint y: 187, distance: 75.8
click at [533, 190] on div "New New Work Order New Purchase Order New Customer Quote New Sales Order New Re…" at bounding box center [366, 172] width 580 height 344
drag, startPoint x: 141, startPoint y: 92, endPoint x: 54, endPoint y: 94, distance: 87.2
click at [54, 94] on div "Smart 145 Dashboard KPIs Work Order Accounting Work Order Work Order Work Order…" at bounding box center [328, 172] width 656 height 344
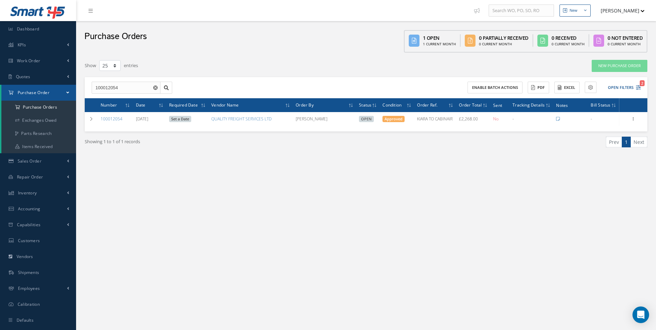
drag, startPoint x: 479, startPoint y: 57, endPoint x: 466, endPoint y: 64, distance: 13.8
click at [479, 57] on div "Filters PO # 100012054 Vendor Name Open Partially/Received Received Canceled Ed…" at bounding box center [366, 117] width 570 height 123
drag, startPoint x: 132, startPoint y: 90, endPoint x: 0, endPoint y: 93, distance: 132.1
click at [0, 95] on html "Smart 145 Dashboard KPIs Work Order Accounting Work Order Work Order Work Order…" at bounding box center [328, 165] width 656 height 330
type input "100012060"
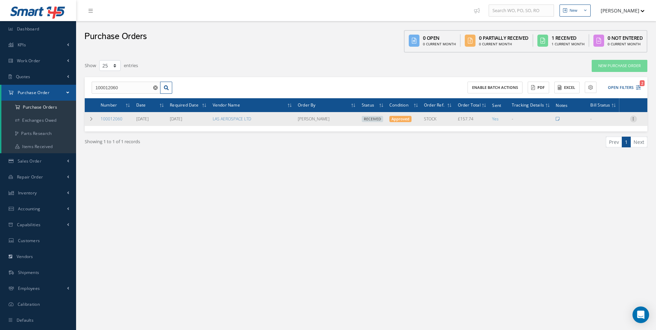
click at [632, 119] on icon at bounding box center [633, 118] width 7 height 6
click at [607, 150] on link "Create Bill" at bounding box center [601, 150] width 55 height 9
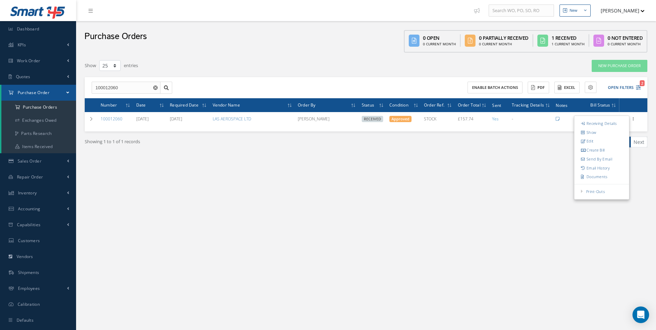
type input "26.29"
type input "8.45"
type input "0.00"
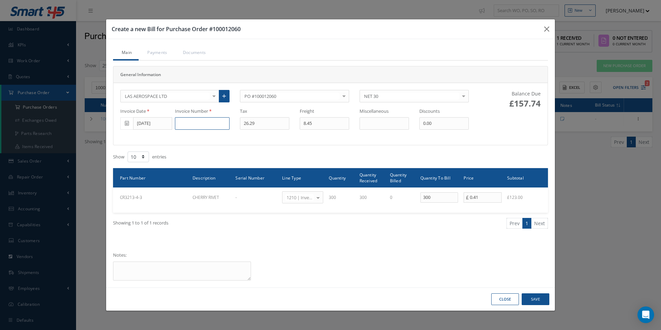
click at [192, 125] on input at bounding box center [202, 123] width 55 height 12
paste input "833517"
type input "833517"
click at [147, 127] on input "[DATE]" at bounding box center [152, 123] width 39 height 12
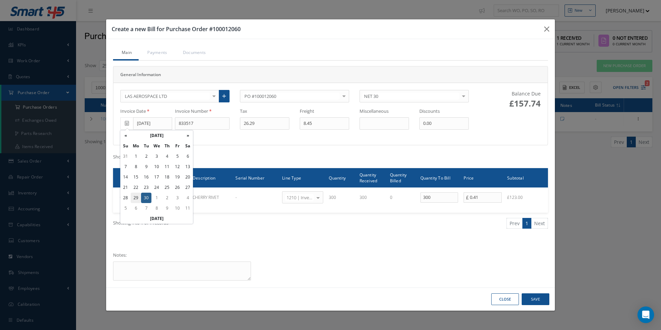
click at [136, 198] on td "29" at bounding box center [136, 198] width 10 height 10
type input "[DATE]"
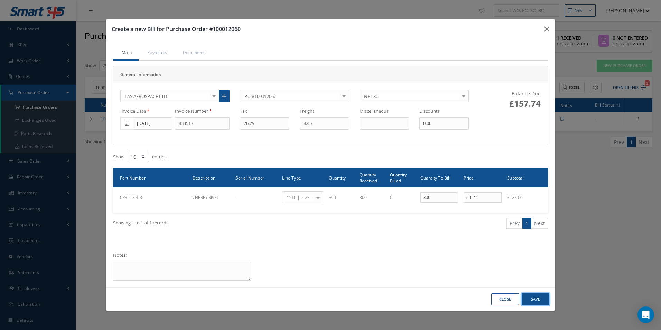
click at [546, 302] on button "Save" at bounding box center [536, 299] width 28 height 12
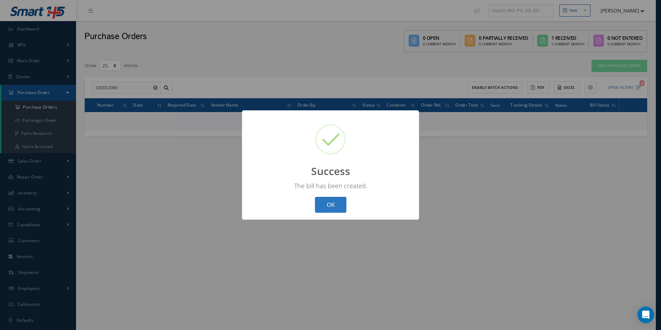
click at [328, 207] on button "OK" at bounding box center [330, 205] width 31 height 16
